Goal: Information Seeking & Learning: Learn about a topic

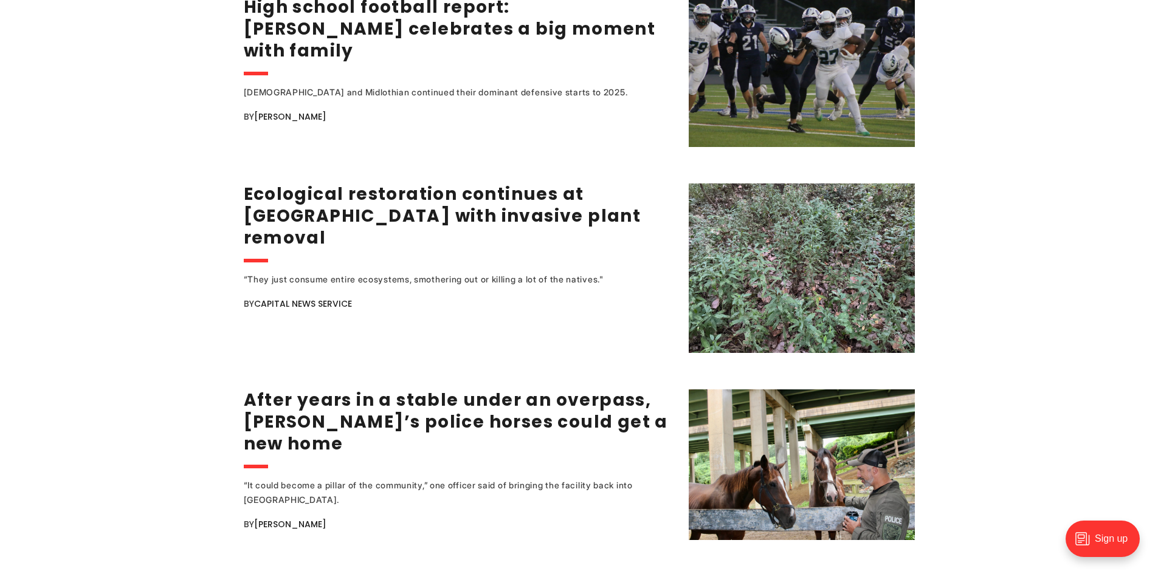
scroll to position [2310, 0]
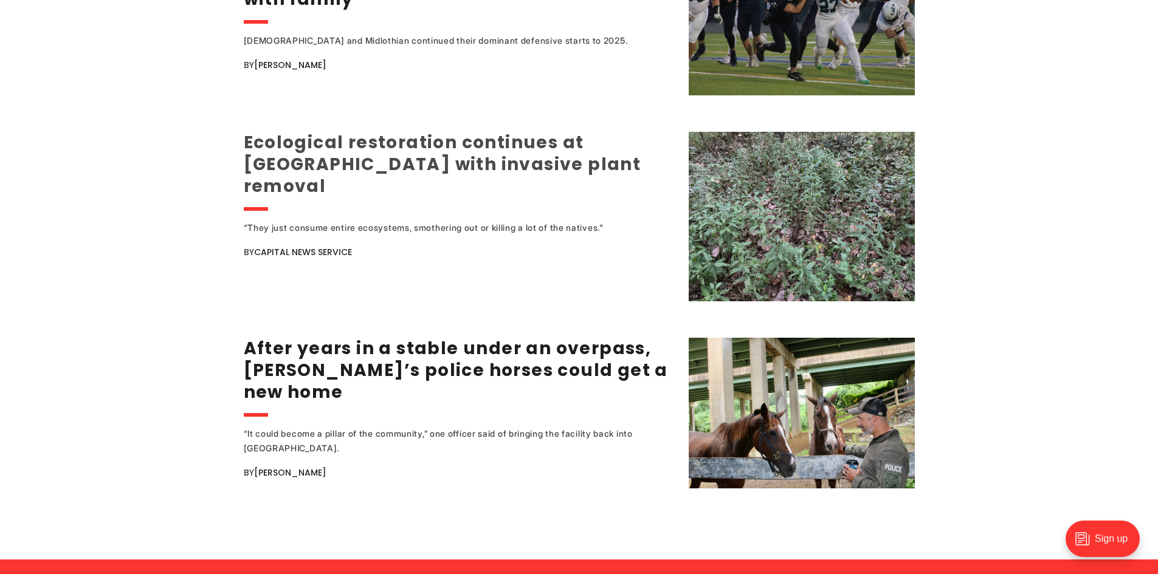
click at [406, 139] on link "Ecological restoration continues at [GEOGRAPHIC_DATA] with invasive plant remov…" at bounding box center [443, 164] width 398 height 67
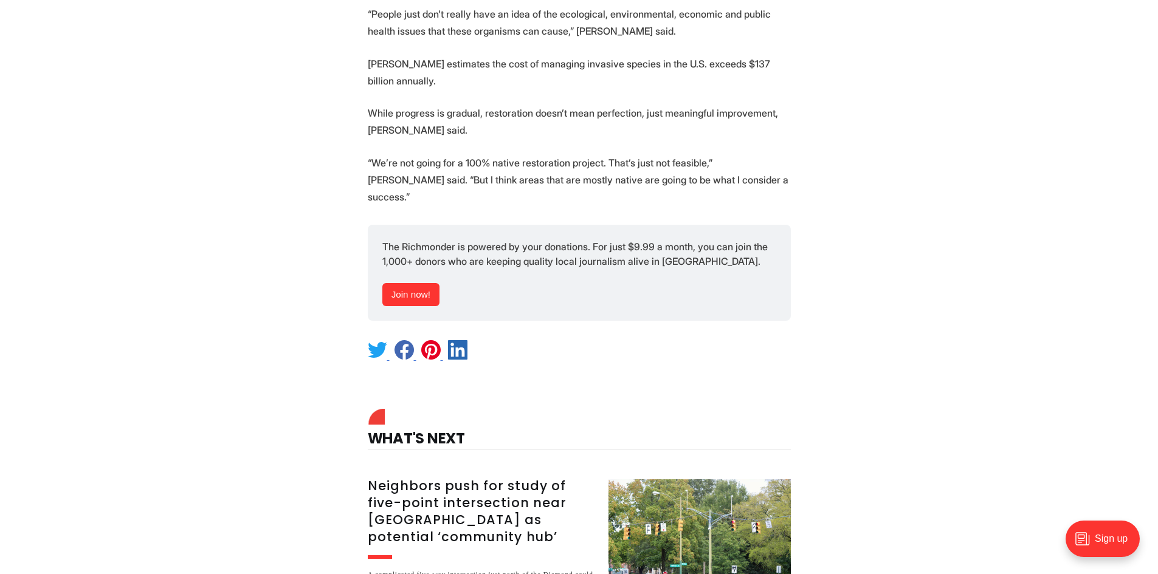
scroll to position [2310, 0]
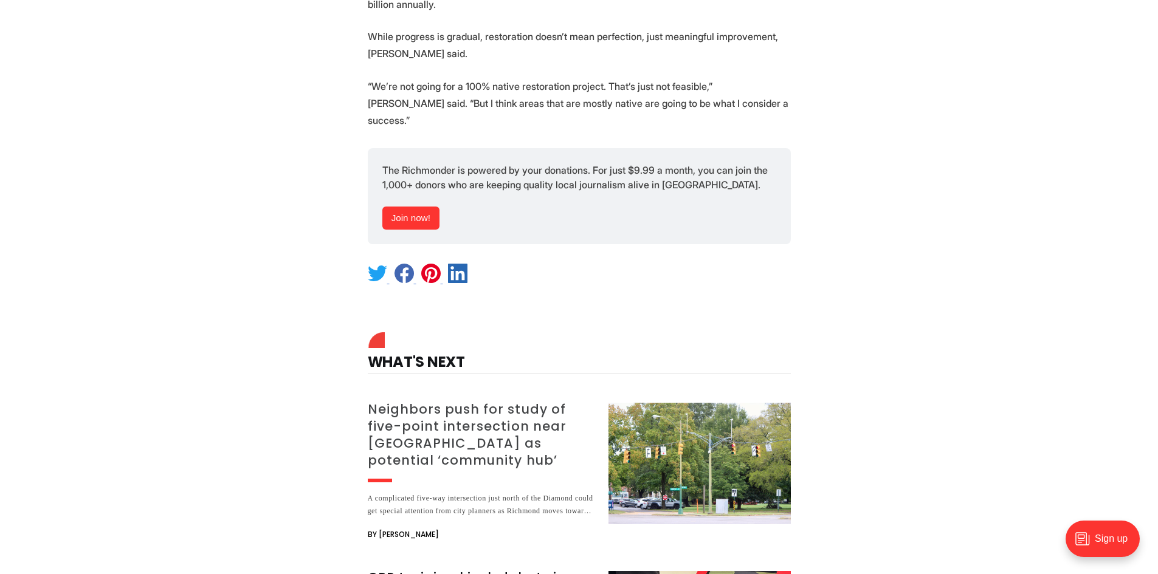
click at [517, 401] on h3 "Neighbors push for study of five-point intersection near [GEOGRAPHIC_DATA] as p…" at bounding box center [481, 435] width 226 height 68
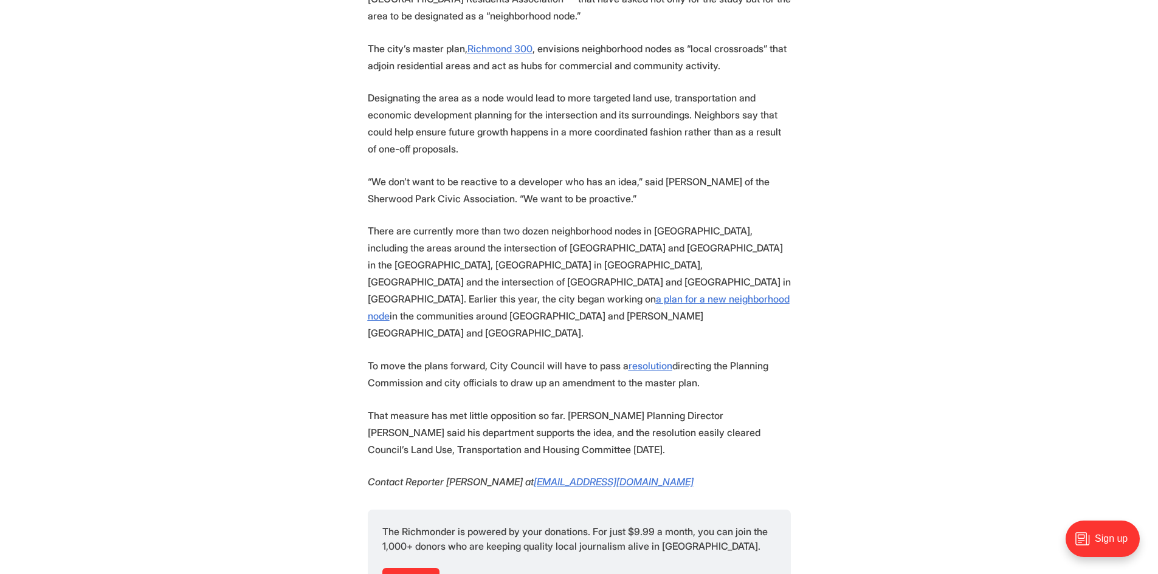
scroll to position [1763, 0]
